Goal: Transaction & Acquisition: Obtain resource

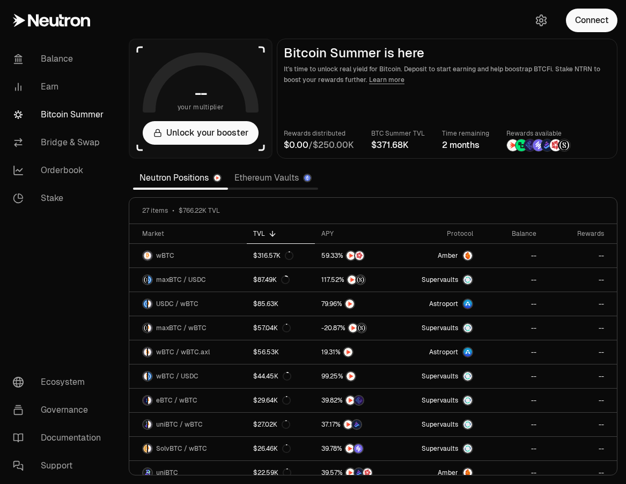
click at [264, 178] on link "Ethereum Vaults" at bounding box center [273, 177] width 90 height 21
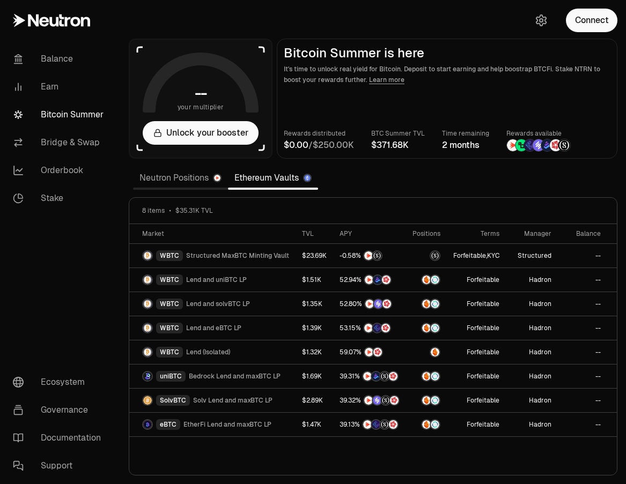
click at [174, 180] on link "Neutron Positions" at bounding box center [180, 177] width 95 height 21
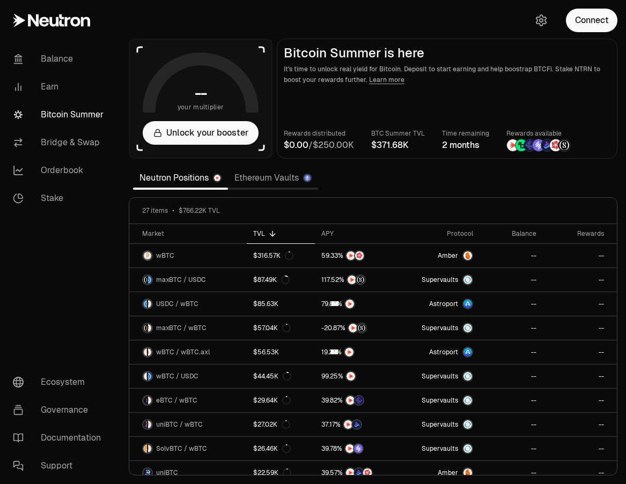
click at [274, 178] on link "Ethereum Vaults" at bounding box center [273, 177] width 90 height 21
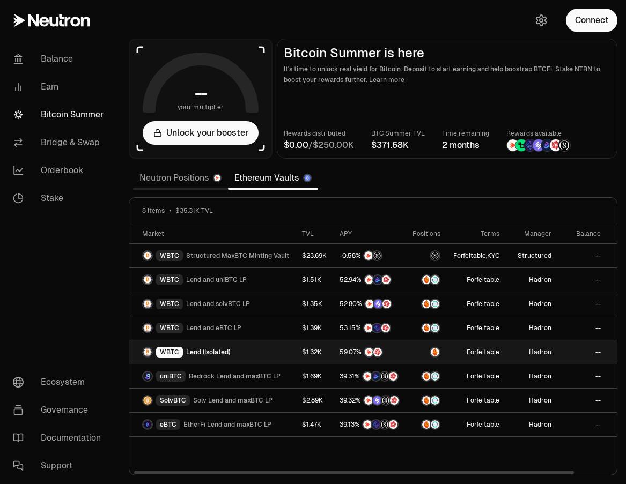
click at [204, 352] on span "Lend (Isolated)" at bounding box center [208, 352] width 44 height 9
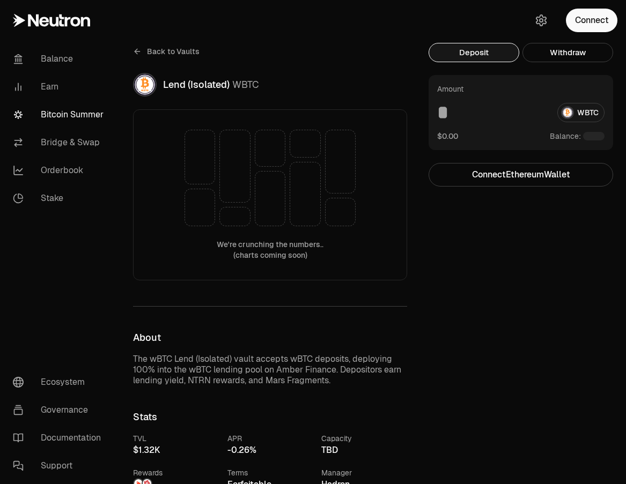
click at [525, 296] on div "Deposit Withdraw Amount WBTC $0.00 Balance: Connect Ethereum Wallet Trading cry…" at bounding box center [526, 486] width 197 height 886
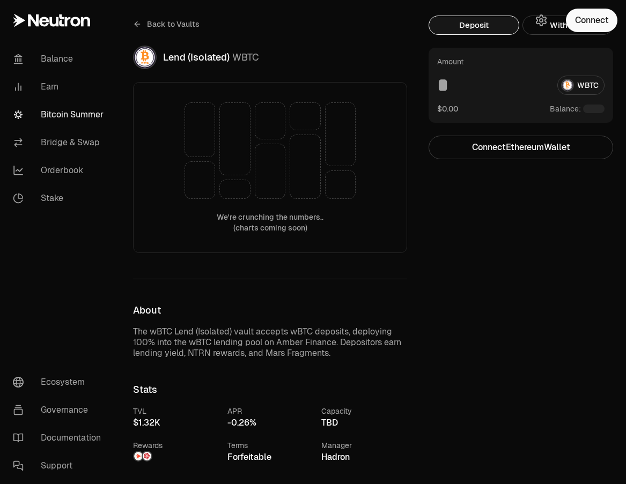
scroll to position [214, 0]
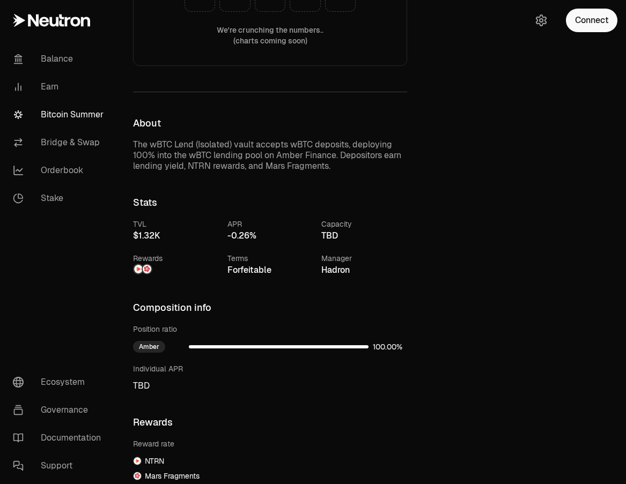
click at [143, 267] on img at bounding box center [147, 269] width 9 height 9
click at [148, 270] on img at bounding box center [147, 269] width 9 height 9
click at [474, 221] on div "Deposit Withdraw Amount WBTC $0.00 Balance: Connect Ethereum Wallet Trading cry…" at bounding box center [526, 271] width 197 height 886
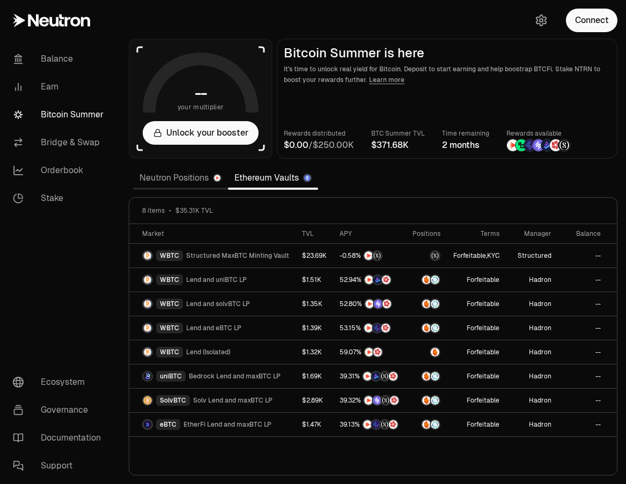
drag, startPoint x: 377, startPoint y: 142, endPoint x: 537, endPoint y: 153, distance: 159.6
click at [537, 153] on main "Bitcoin Summer is here It's time to unlock real yield for Bitcoin. Deposit to s…" at bounding box center [447, 99] width 340 height 120
click at [195, 183] on link "Neutron Positions" at bounding box center [180, 177] width 95 height 21
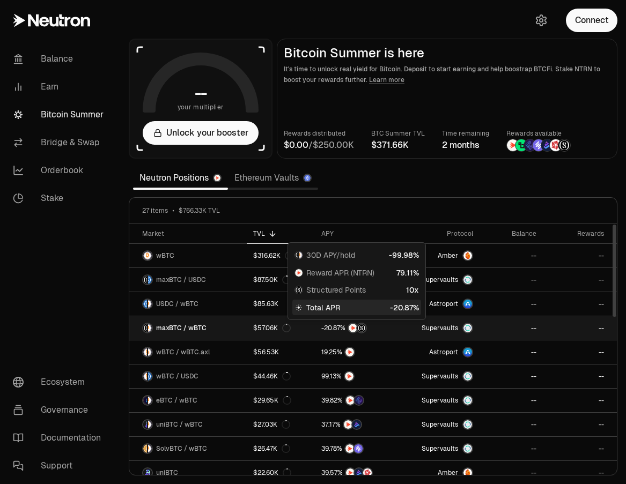
click at [319, 326] on link at bounding box center [356, 328] width 83 height 24
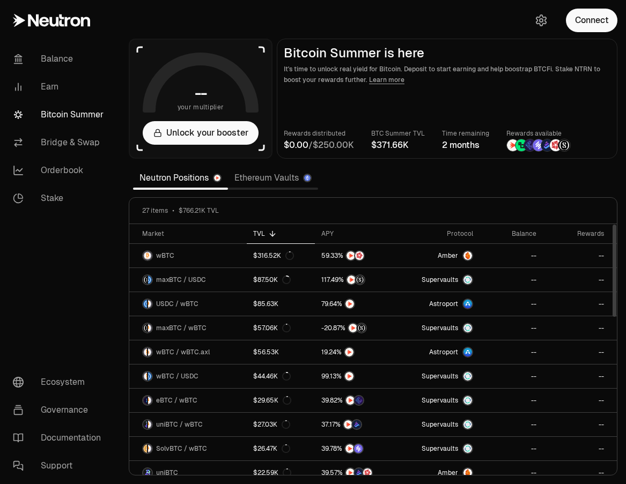
click at [293, 175] on link "Ethereum Vaults" at bounding box center [273, 177] width 90 height 21
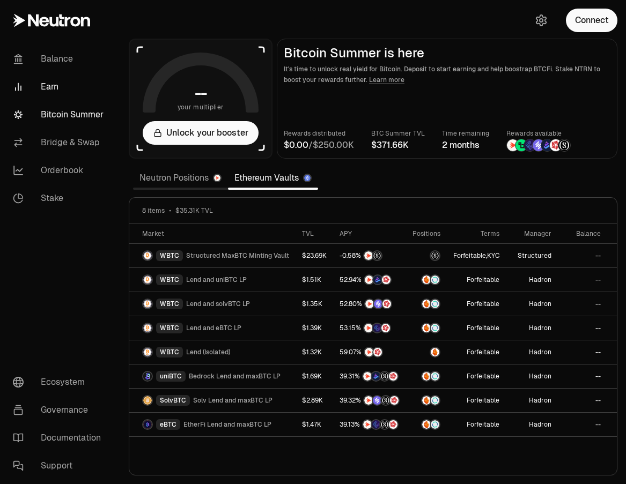
click at [49, 89] on link "Earn" at bounding box center [59, 87] width 111 height 28
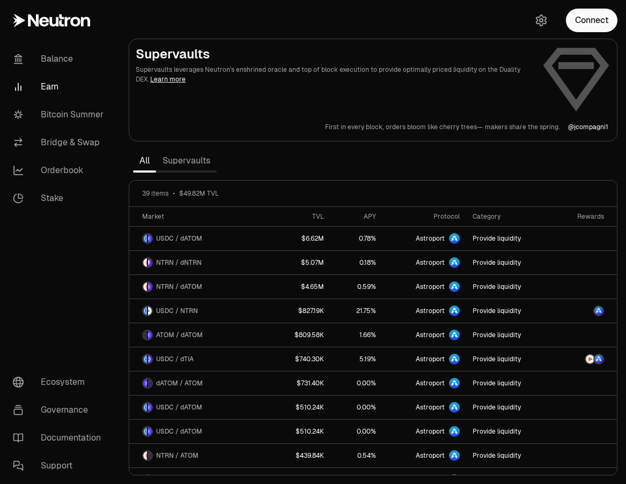
click at [197, 157] on link "Supervaults" at bounding box center [186, 160] width 61 height 21
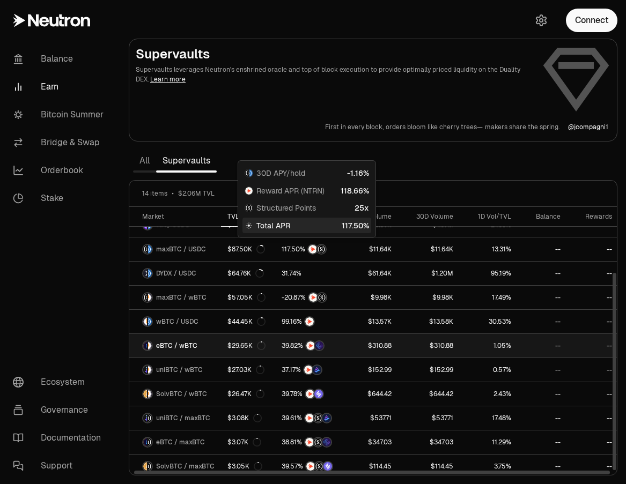
scroll to position [89, 0]
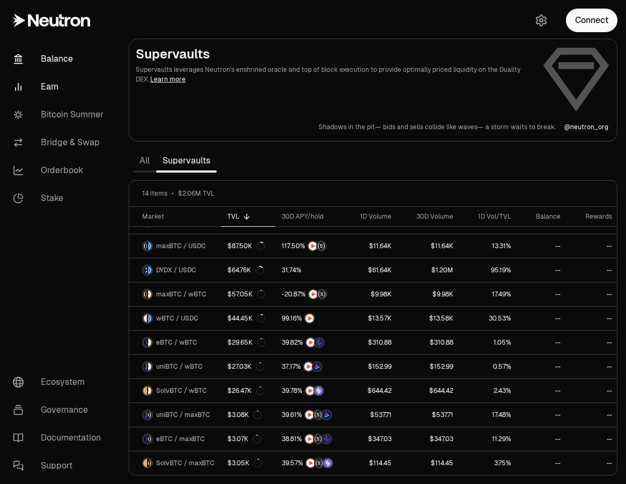
click at [63, 59] on link "Balance" at bounding box center [59, 59] width 111 height 28
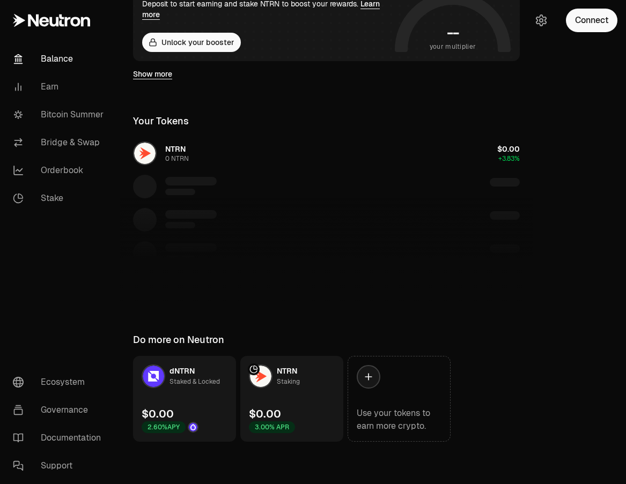
scroll to position [237, 0]
